Goal: Navigation & Orientation: Find specific page/section

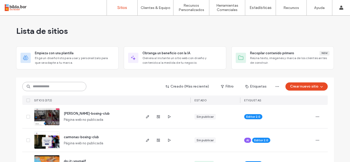
click at [57, 86] on input at bounding box center [54, 86] width 64 height 9
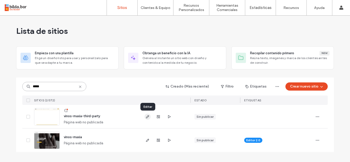
type input "*****"
click at [150, 118] on span "button" at bounding box center [147, 117] width 6 height 6
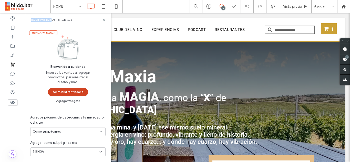
click at [80, 89] on button "Administrar tienda" at bounding box center [68, 92] width 40 height 8
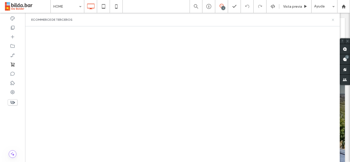
click at [333, 20] on icon at bounding box center [333, 20] width 4 height 4
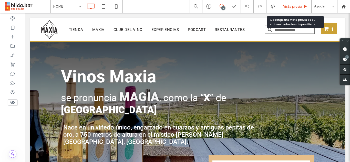
click at [295, 5] on span "Vista previa" at bounding box center [292, 6] width 19 height 4
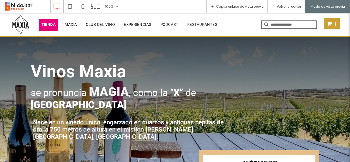
click at [44, 25] on span "TIENDA" at bounding box center [48, 25] width 14 height 6
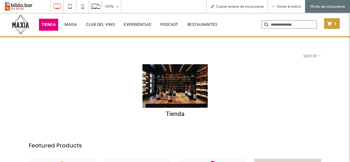
click div "Tienda"
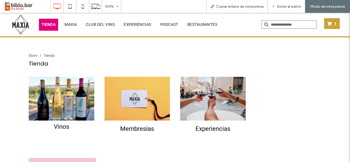
click div "Vinos"
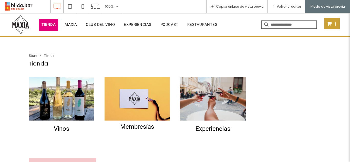
click div "Membresías"
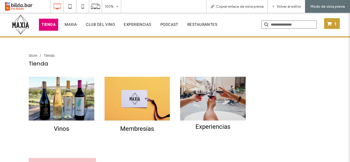
click div "Experiencias"
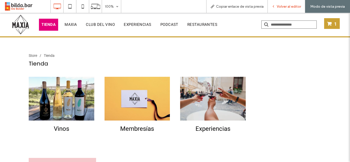
click at [286, 7] on span "Volver al editor" at bounding box center [289, 6] width 24 height 4
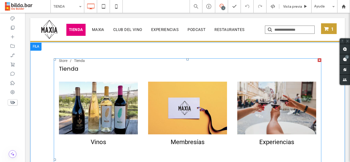
click at [139, 87] on span at bounding box center [187, 159] width 267 height 203
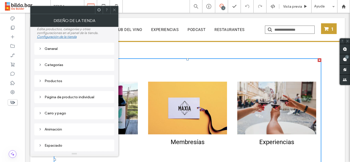
scroll to position [30, 0]
click at [40, 81] on icon at bounding box center [40, 81] width 4 height 4
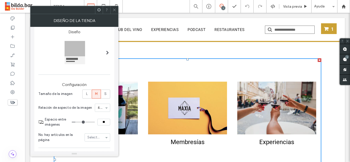
scroll to position [103, 0]
click at [88, 93] on label "L" at bounding box center [86, 93] width 9 height 9
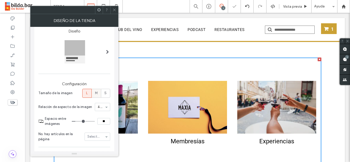
click at [97, 93] on span "M" at bounding box center [96, 93] width 3 height 5
click at [107, 93] on label "S" at bounding box center [105, 93] width 9 height 9
click at [86, 93] on div "L" at bounding box center [87, 93] width 3 height 8
click at [97, 92] on span "M" at bounding box center [96, 93] width 3 height 5
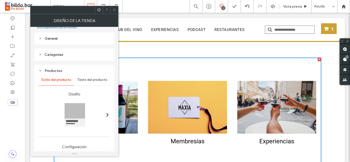
scroll to position [0, 0]
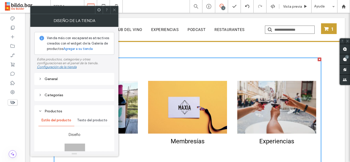
click at [40, 94] on icon at bounding box center [40, 95] width 4 height 4
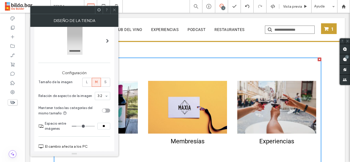
scroll to position [99, 0]
click at [86, 81] on span "L" at bounding box center [87, 81] width 2 height 5
click at [108, 82] on label "S" at bounding box center [105, 82] width 9 height 9
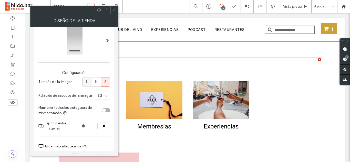
click at [87, 81] on span "L" at bounding box center [87, 81] width 2 height 5
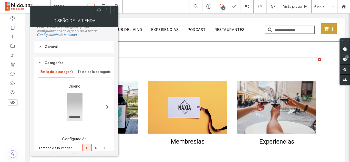
scroll to position [33, 0]
click at [109, 105] on span at bounding box center [107, 106] width 3 height 4
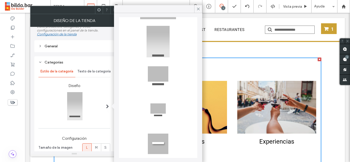
scroll to position [81, 0]
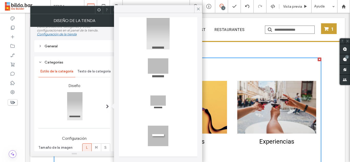
click at [91, 73] on span "Texto de la categoría" at bounding box center [93, 71] width 33 height 4
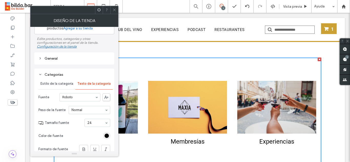
scroll to position [20, 0]
click at [59, 87] on div "Estilo de la categoría" at bounding box center [56, 84] width 37 height 11
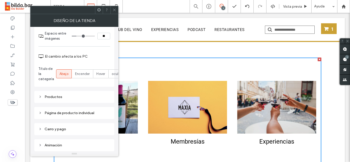
scroll to position [190, 0]
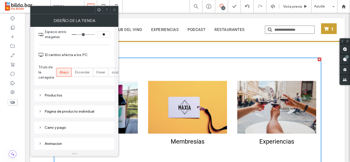
click at [113, 7] on span at bounding box center [114, 10] width 4 height 8
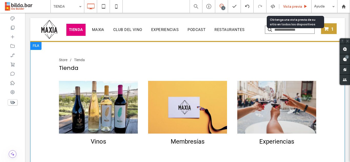
click at [295, 6] on span "Vista previa" at bounding box center [292, 6] width 19 height 4
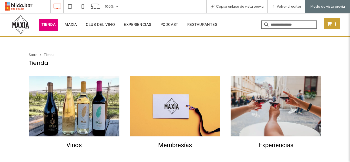
click at [51, 25] on span "TIENDA" at bounding box center [48, 25] width 14 height 6
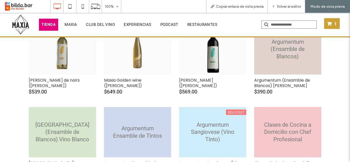
scroll to position [154, 0]
click at [281, 51] on div "Argumentum (Ensamble de Blancos) [PERSON_NAME]" at bounding box center [287, 47] width 67 height 22
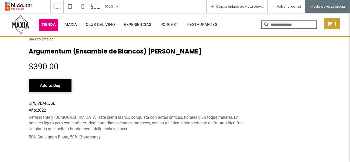
scroll to position [0, 0]
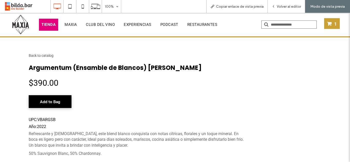
click h1 "Argumentum (Ensamble de Blancos) [PERSON_NAME]"
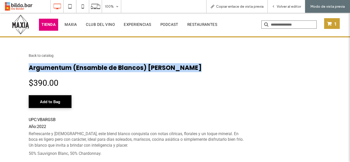
click h1 "Argumentum (Ensamble de Blancos) [PERSON_NAME]"
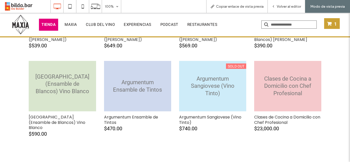
scroll to position [200, 0]
click at [54, 86] on div "[GEOGRAPHIC_DATA] (Ensamble de Blancos) Vino Blanco" at bounding box center [62, 84] width 67 height 22
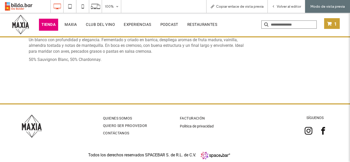
scroll to position [0, 0]
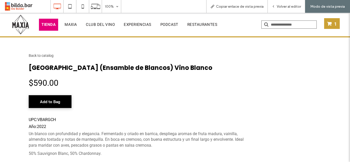
click h1 "[GEOGRAPHIC_DATA] (Ensamble de Blancos) Vino Blanco"
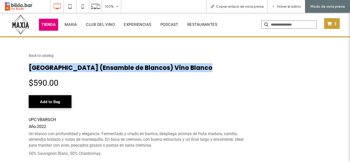
click h1 "[GEOGRAPHIC_DATA] (Ensamble de Blancos) Vino Blanco"
copy div "[GEOGRAPHIC_DATA] (Ensamble de Blancos) Vino Blanco"
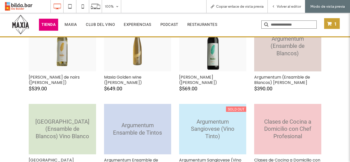
scroll to position [153, 0]
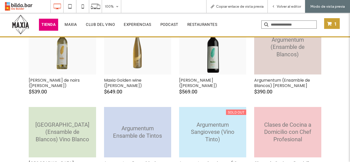
click at [295, 56] on div "Argumentum (Ensamble de Blancos) [PERSON_NAME]" at bounding box center [287, 47] width 67 height 22
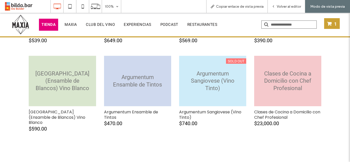
scroll to position [205, 0]
click at [132, 82] on div "Argumentum Ensamble de Tintos" at bounding box center [137, 78] width 67 height 15
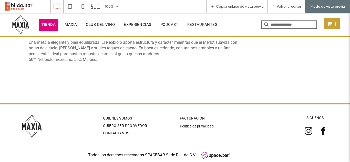
scroll to position [0, 0]
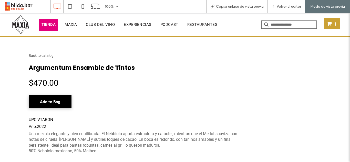
click h1 "Argumentum Ensamble de Tintos"
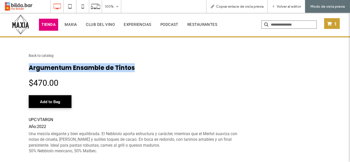
click h1 "Argumentum Ensamble de Tintos"
copy div "Argumentum Ensamble de Tintos"
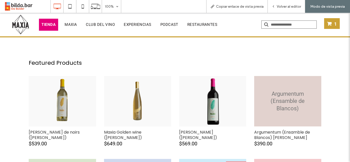
scroll to position [102, 0]
click div "[PERSON_NAME] ([PERSON_NAME])"
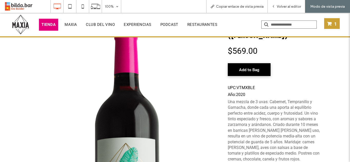
scroll to position [41, 0]
click at [283, 5] on span "Volver al editor" at bounding box center [289, 6] width 24 height 4
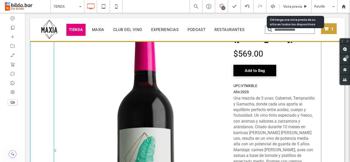
click at [112, 90] on span at bounding box center [187, 150] width 267 height 267
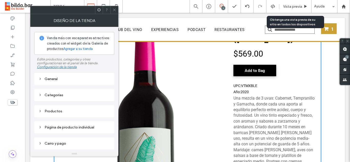
scroll to position [30, 0]
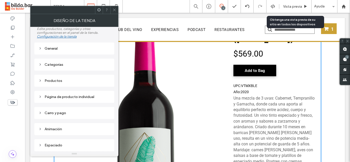
click at [43, 97] on div "Página de producto individual" at bounding box center [74, 97] width 72 height 4
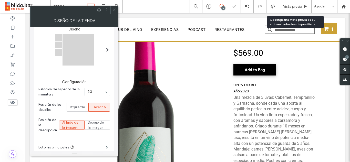
scroll to position [40, 0]
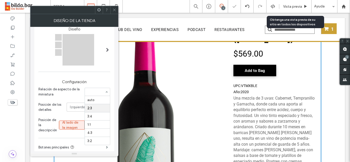
click at [107, 92] on div "auto 2:3 3:4 1:1 4:3 3:2" at bounding box center [98, 92] width 26 height 8
click at [105, 91] on div "auto 2:3 3:4 1:1 4:3 3:2" at bounding box center [98, 92] width 26 height 8
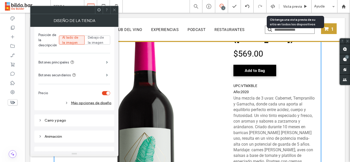
scroll to position [207, 0]
click at [68, 101] on icon at bounding box center [67, 103] width 4 height 4
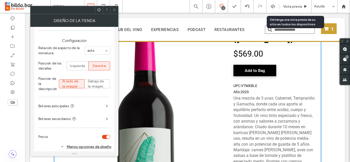
scroll to position [162, 0]
click at [106, 108] on span at bounding box center [107, 107] width 2 height 3
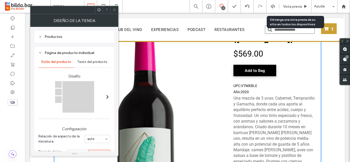
scroll to position [73, 0]
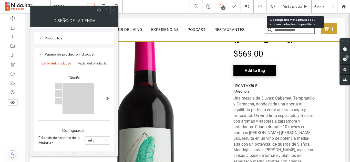
click at [108, 97] on span at bounding box center [107, 98] width 3 height 4
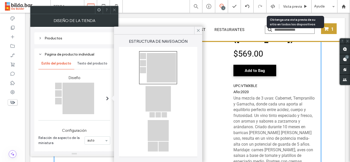
click at [154, 102] on div at bounding box center [158, 102] width 36 height 32
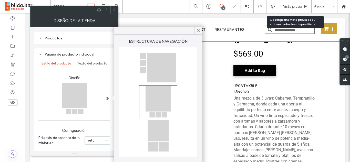
click at [99, 76] on label "Diseño" at bounding box center [74, 75] width 72 height 10
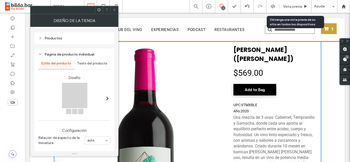
scroll to position [0, 0]
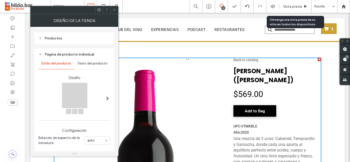
click at [108, 101] on span at bounding box center [107, 99] width 3 height 32
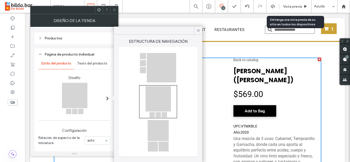
click at [168, 71] on div at bounding box center [158, 68] width 36 height 32
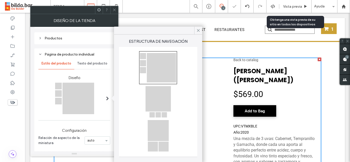
click at [88, 63] on span "Texto del producto" at bounding box center [92, 63] width 30 height 4
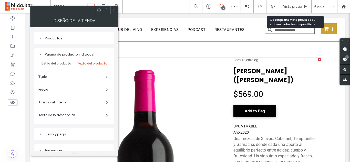
click at [49, 64] on span "Estilo del producto" at bounding box center [56, 63] width 30 height 4
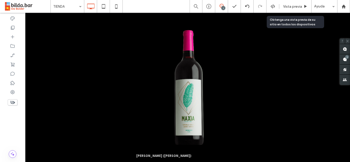
click at [301, 19] on div "Obtenga una vista previa de su sitio en todos los dispositivos" at bounding box center [295, 21] width 51 height 9
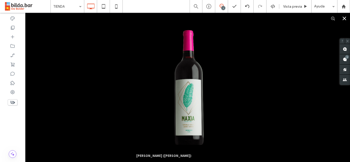
click at [339, 20] on button "Close" at bounding box center [344, 18] width 11 height 11
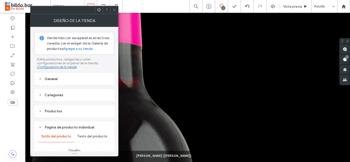
click at [114, 9] on icon at bounding box center [114, 10] width 4 height 4
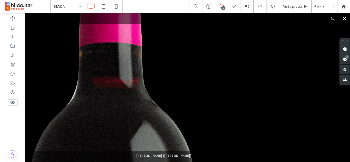
click at [343, 15] on button "Close" at bounding box center [344, 18] width 11 height 11
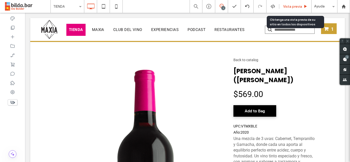
click at [295, 2] on div "Vista previa" at bounding box center [295, 6] width 32 height 13
click at [289, 9] on div "Vista previa" at bounding box center [295, 6] width 32 height 13
click at [295, 5] on span "Vista previa" at bounding box center [292, 6] width 19 height 4
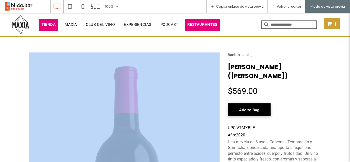
click at [203, 23] on span "RESTAURANTES" at bounding box center [202, 25] width 30 height 6
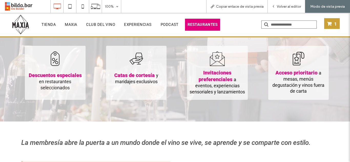
scroll to position [90, 0]
drag, startPoint x: 23, startPoint y: 27, endPoint x: 41, endPoint y: 30, distance: 19.1
click at [23, 27] on img at bounding box center [20, 24] width 19 height 20
